Goal: Contribute content: Add original content to the website for others to see

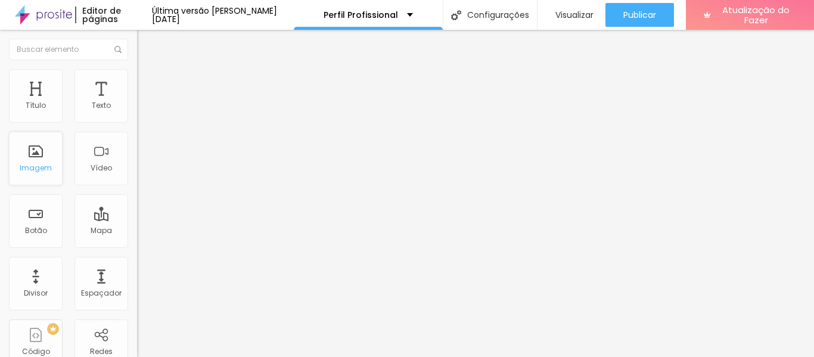
click at [34, 166] on font "Imagem" at bounding box center [36, 168] width 32 height 10
click at [51, 169] on div "Imagem" at bounding box center [36, 159] width 54 height 54
click at [46, 173] on div "Imagem" at bounding box center [36, 159] width 54 height 54
click at [144, 103] on font "Trocar imagem" at bounding box center [173, 97] width 58 height 10
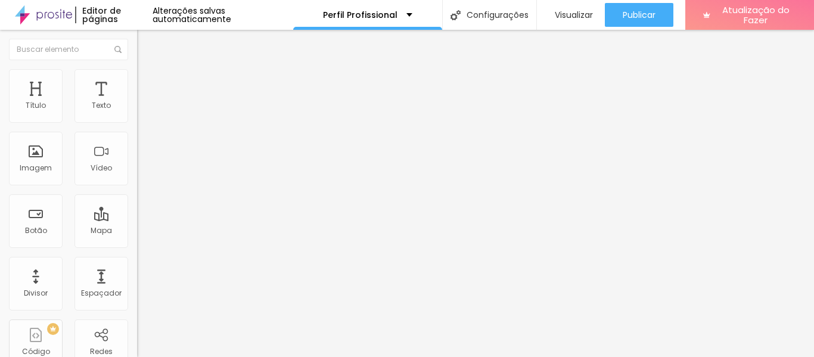
click at [44, 161] on div "Imagem" at bounding box center [36, 159] width 54 height 54
click at [39, 167] on font "Imagem" at bounding box center [36, 168] width 32 height 10
click at [144, 103] on font "Trocar imagem" at bounding box center [173, 97] width 58 height 10
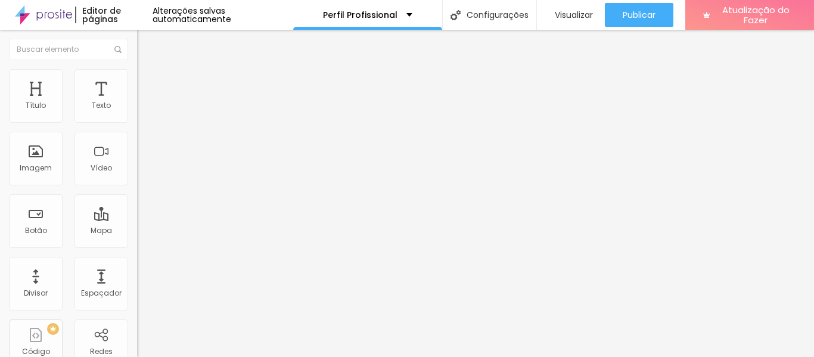
click at [33, 165] on font "Imagem" at bounding box center [36, 168] width 32 height 10
click at [144, 103] on font "Trocar imagem" at bounding box center [173, 97] width 58 height 10
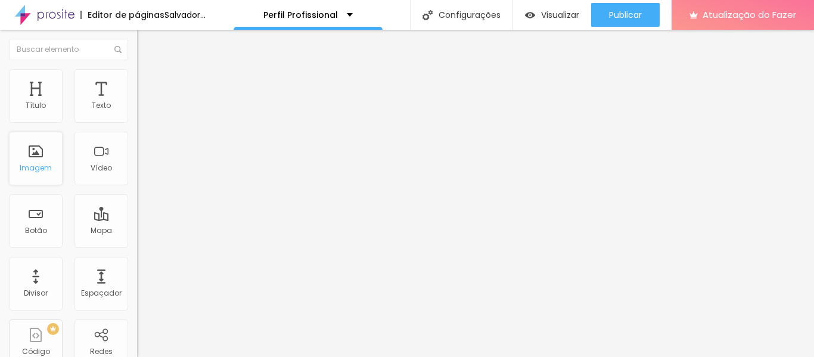
click at [27, 169] on font "Imagem" at bounding box center [36, 168] width 32 height 10
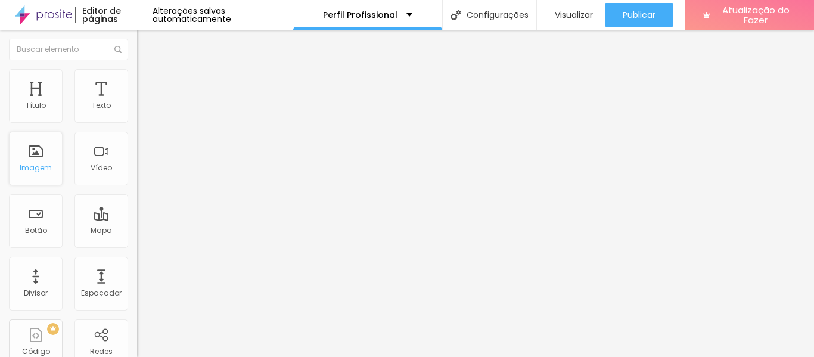
click at [39, 162] on div "Imagem" at bounding box center [36, 159] width 54 height 54
click at [41, 167] on font "Imagem" at bounding box center [36, 168] width 32 height 10
click at [144, 103] on font "Trocar imagem" at bounding box center [173, 97] width 58 height 10
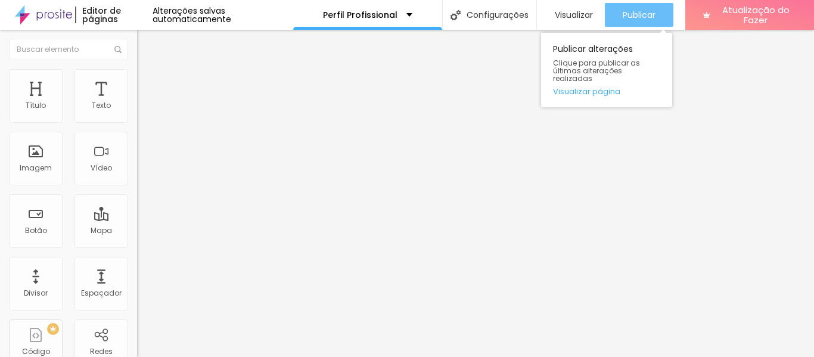
drag, startPoint x: 635, startPoint y: 12, endPoint x: 634, endPoint y: 24, distance: 12.1
click at [634, 24] on div "Publicar" at bounding box center [639, 15] width 33 height 24
click at [656, 12] on button "Publicar" at bounding box center [639, 15] width 69 height 24
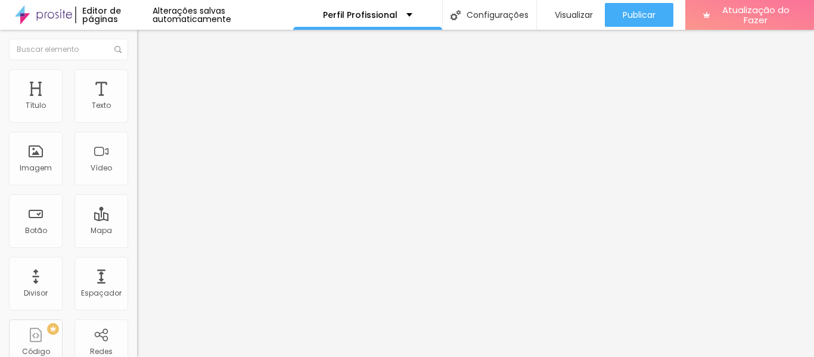
click at [146, 41] on img "button" at bounding box center [151, 44] width 10 height 10
click at [55, 18] on img at bounding box center [43, 15] width 57 height 30
click at [403, 10] on div "Perfil Profissional" at bounding box center [367, 15] width 149 height 30
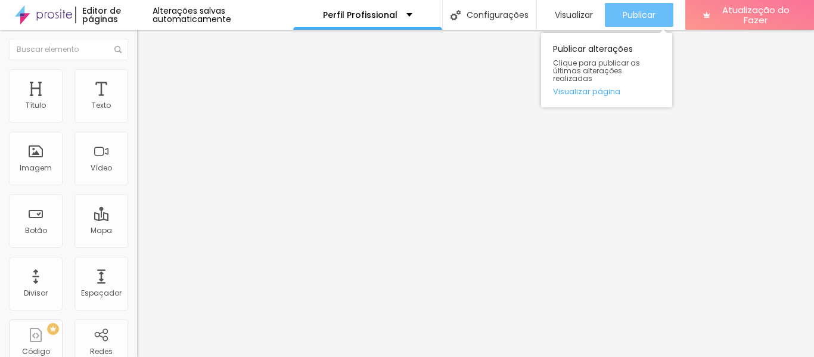
click at [639, 10] on font "Publicar" at bounding box center [639, 15] width 33 height 12
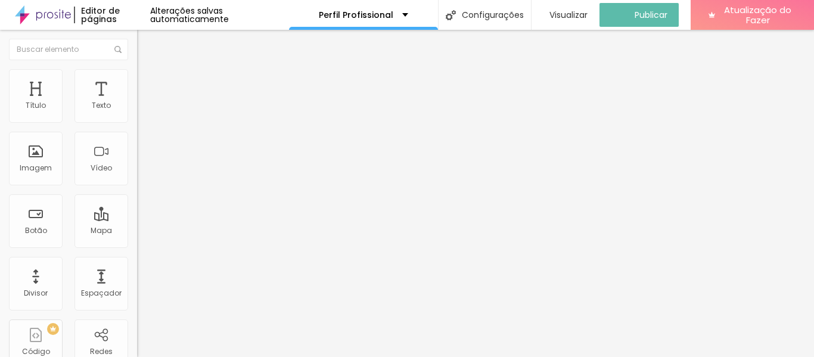
click at [35, 12] on img at bounding box center [43, 15] width 56 height 30
